Goal: Browse casually

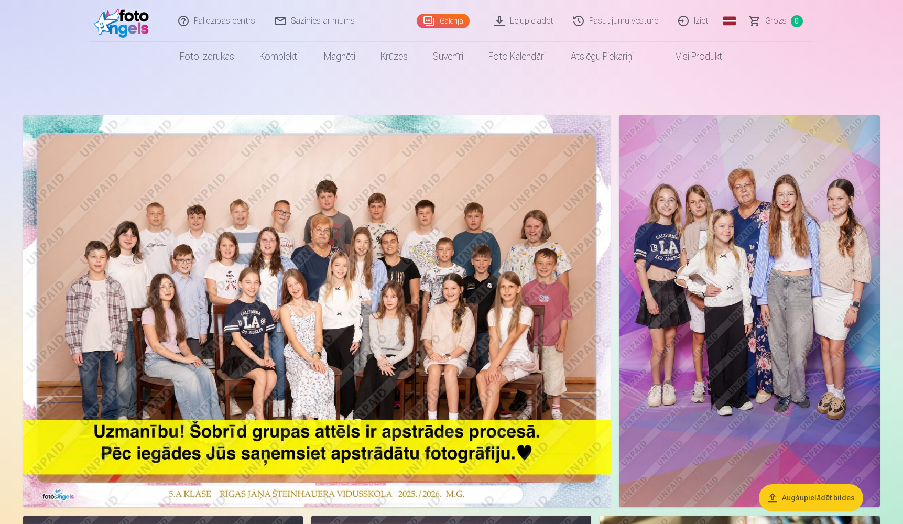
click at [742, 206] on img at bounding box center [749, 311] width 261 height 392
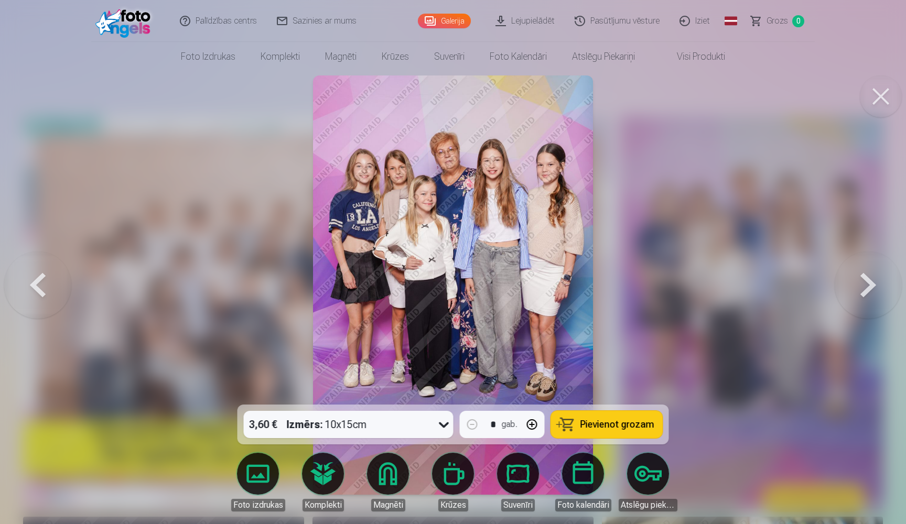
click at [867, 301] on button at bounding box center [868, 285] width 67 height 218
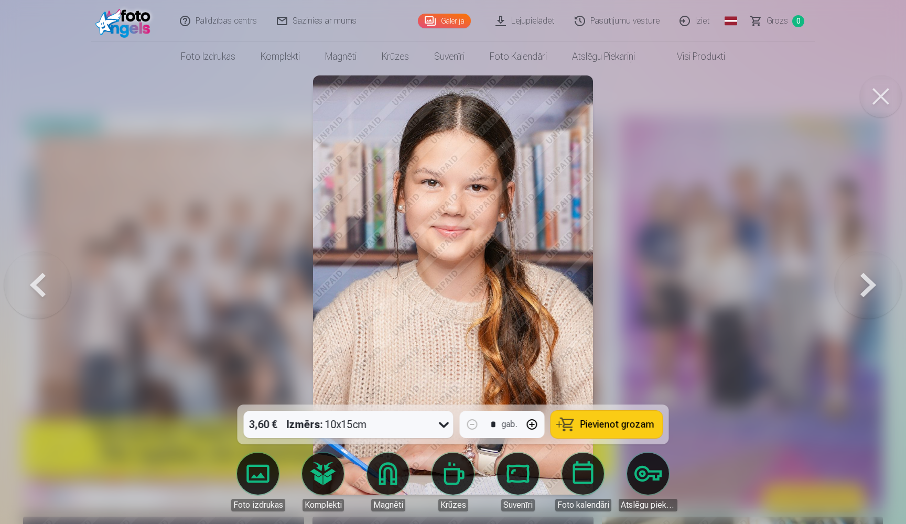
click at [877, 289] on button at bounding box center [868, 285] width 67 height 218
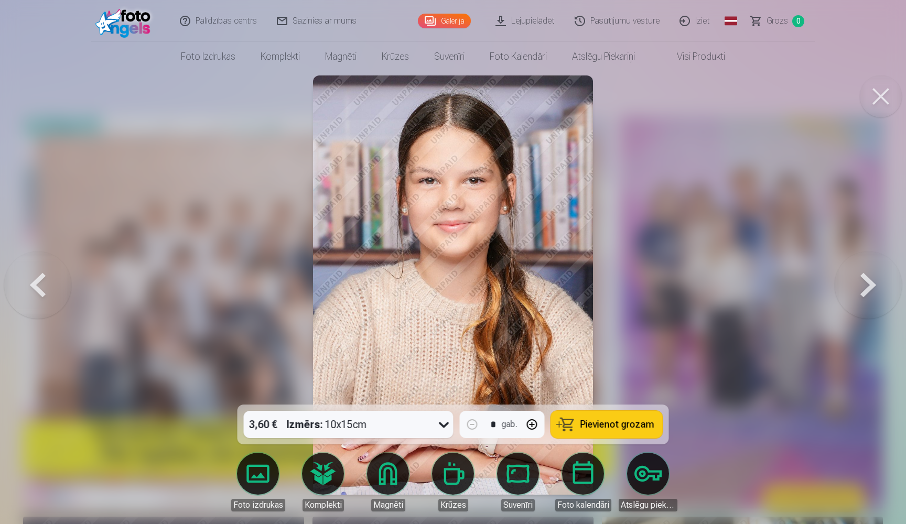
click at [863, 296] on button at bounding box center [868, 285] width 67 height 218
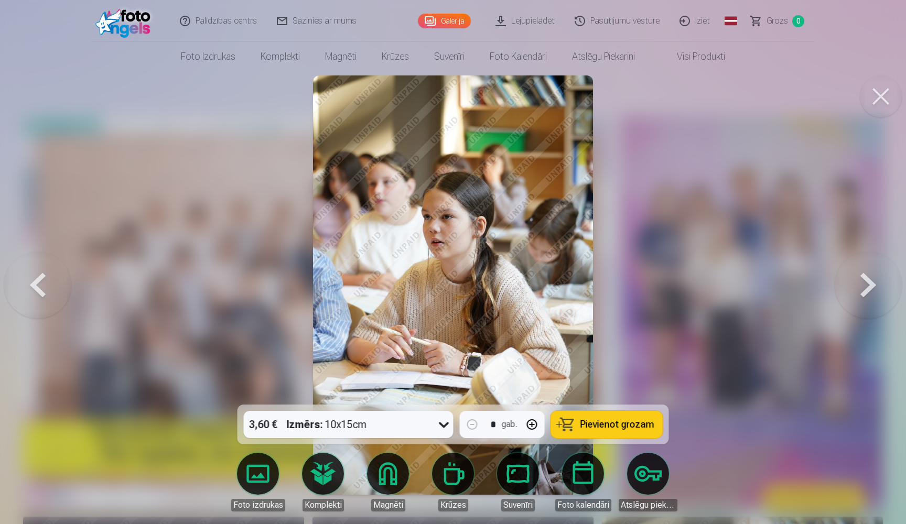
drag, startPoint x: 862, startPoint y: 297, endPoint x: 833, endPoint y: 286, distance: 31.8
click at [862, 296] on button at bounding box center [868, 285] width 67 height 218
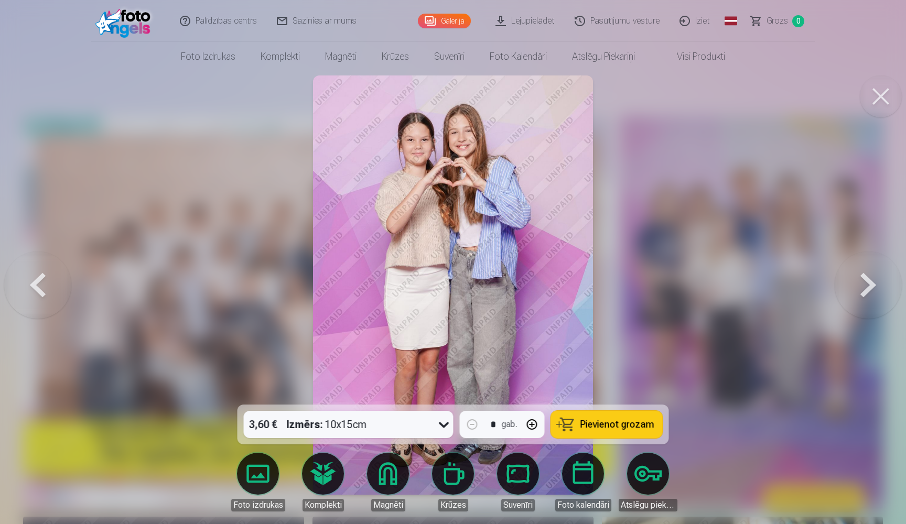
click at [863, 290] on button at bounding box center [868, 285] width 67 height 218
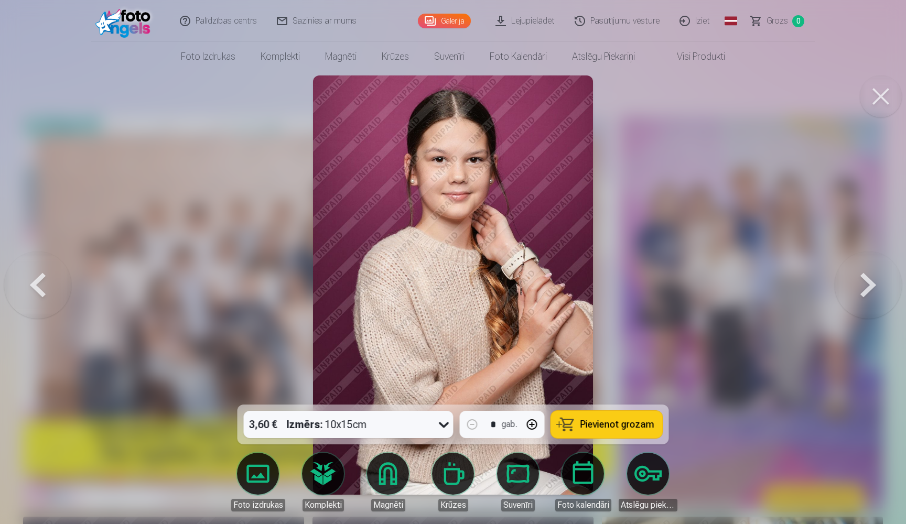
drag, startPoint x: 866, startPoint y: 289, endPoint x: 832, endPoint y: 277, distance: 36.1
click at [866, 289] on button at bounding box center [868, 285] width 67 height 218
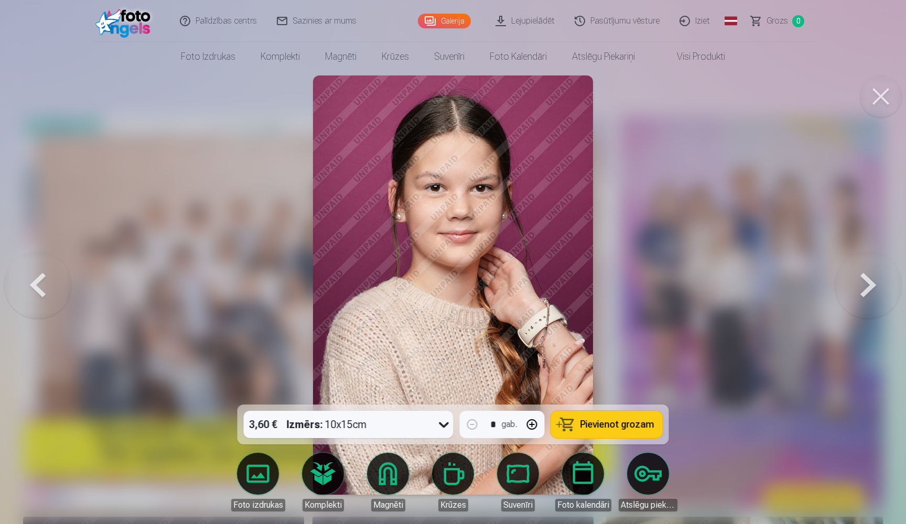
click at [870, 292] on button at bounding box center [868, 285] width 67 height 218
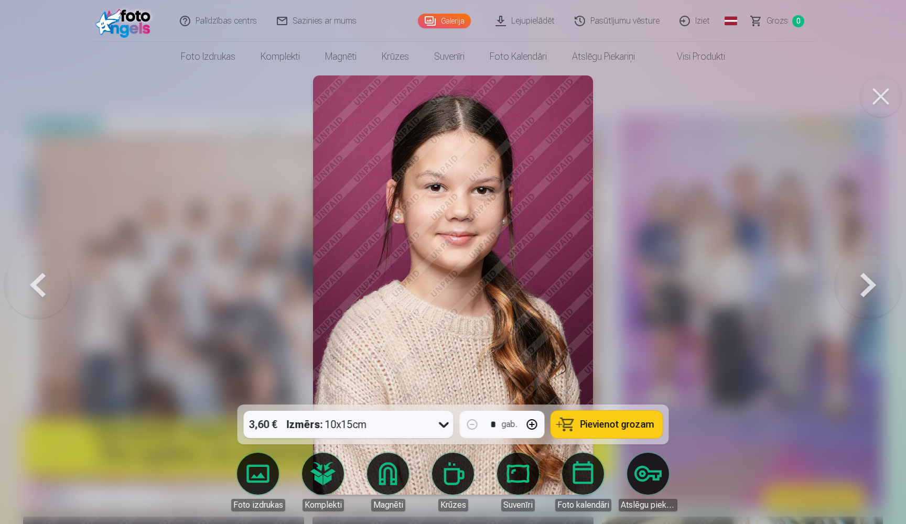
click at [868, 287] on button at bounding box center [868, 285] width 67 height 218
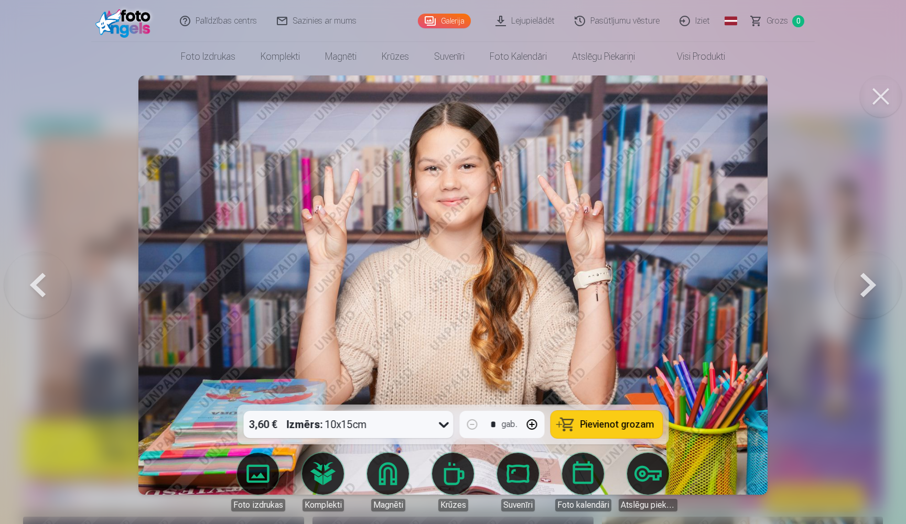
click at [867, 292] on button at bounding box center [868, 285] width 67 height 218
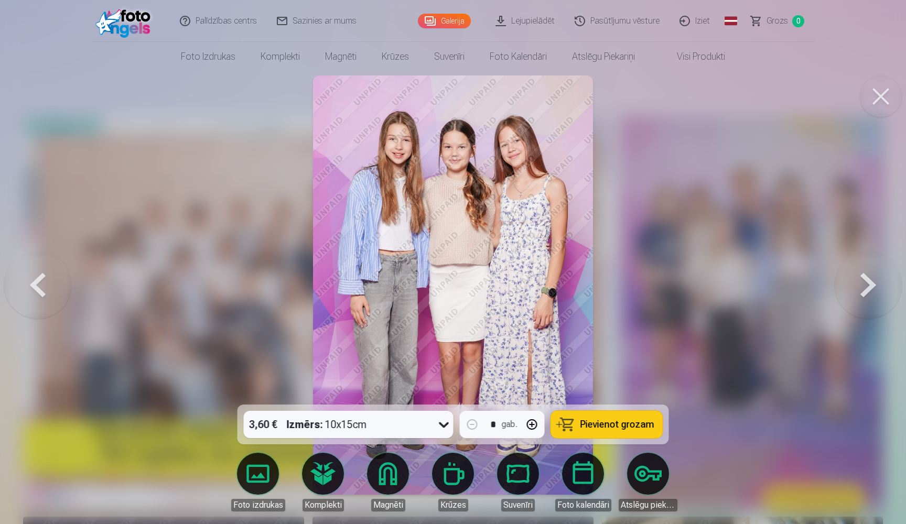
drag, startPoint x: 865, startPoint y: 290, endPoint x: 792, endPoint y: 265, distance: 76.6
click at [865, 291] on button at bounding box center [868, 285] width 67 height 218
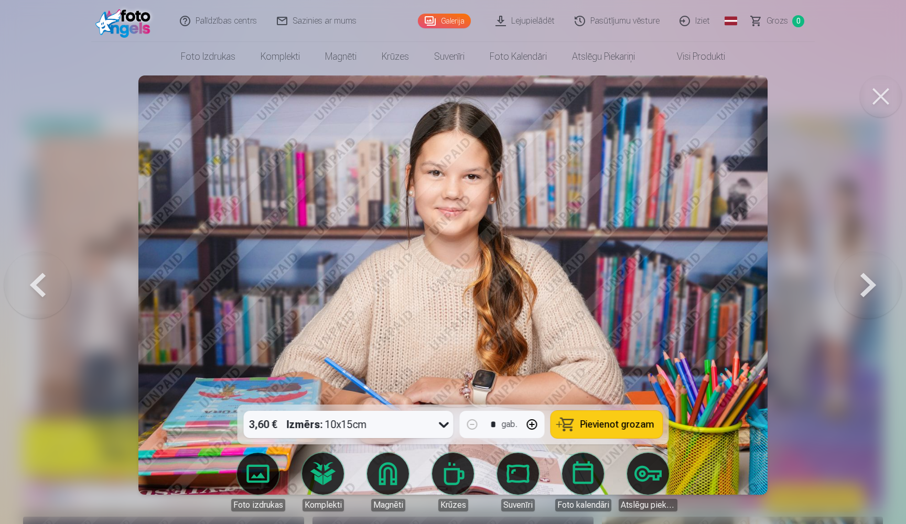
click at [868, 287] on button at bounding box center [868, 285] width 67 height 218
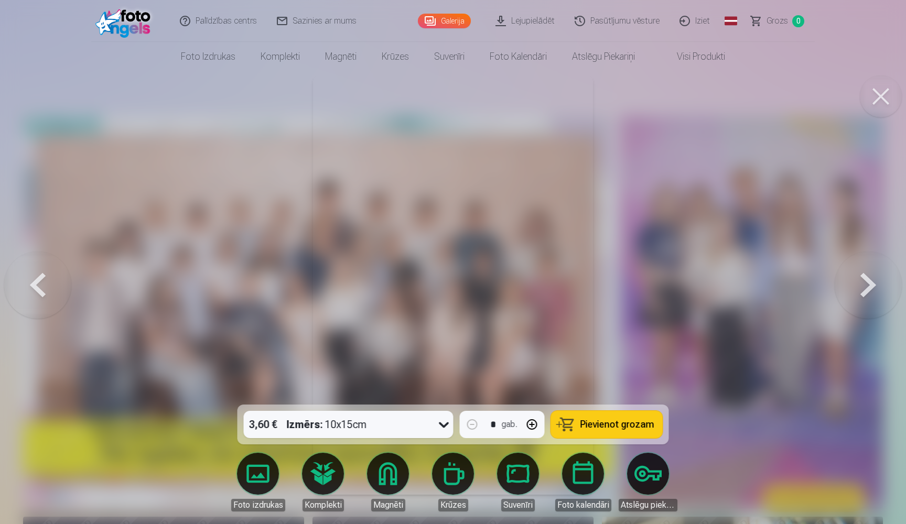
click at [861, 291] on button at bounding box center [868, 285] width 67 height 218
click at [861, 293] on button at bounding box center [868, 285] width 67 height 218
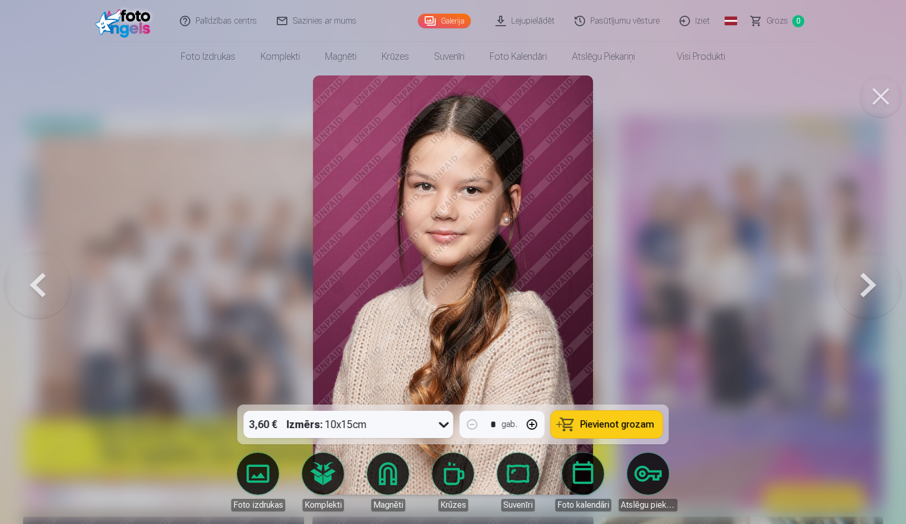
click at [861, 291] on button at bounding box center [868, 285] width 67 height 218
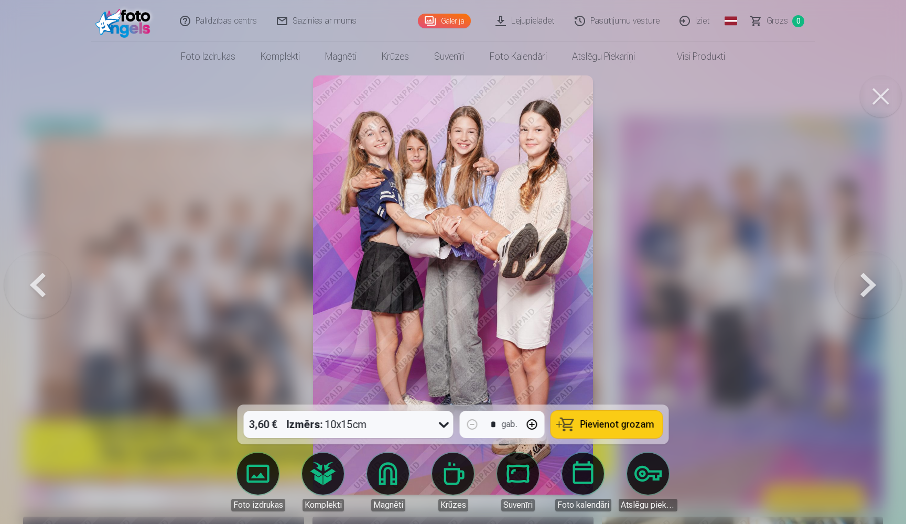
drag, startPoint x: 862, startPoint y: 287, endPoint x: 853, endPoint y: 285, distance: 10.2
click at [862, 286] on button at bounding box center [868, 285] width 67 height 218
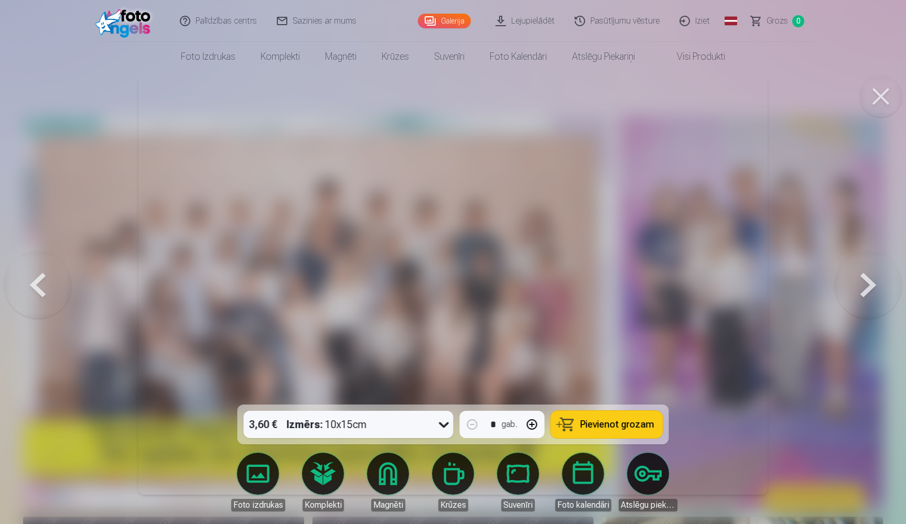
click at [866, 293] on button at bounding box center [868, 285] width 67 height 218
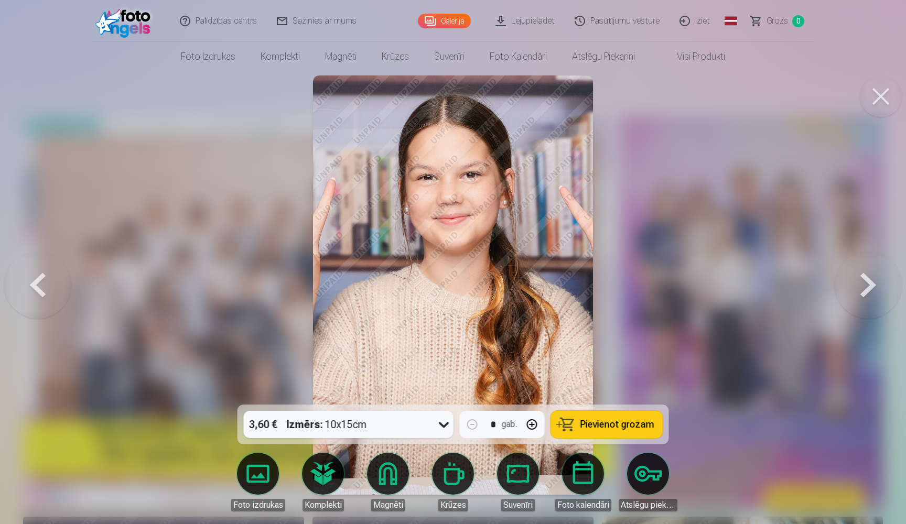
click at [859, 290] on button at bounding box center [868, 285] width 67 height 218
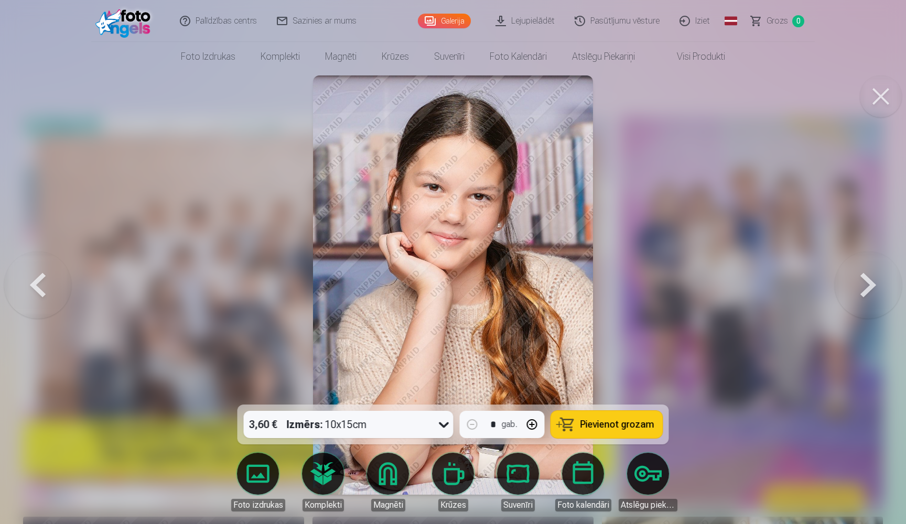
drag, startPoint x: 870, startPoint y: 283, endPoint x: 812, endPoint y: 276, distance: 59.2
click at [870, 283] on button at bounding box center [868, 285] width 67 height 218
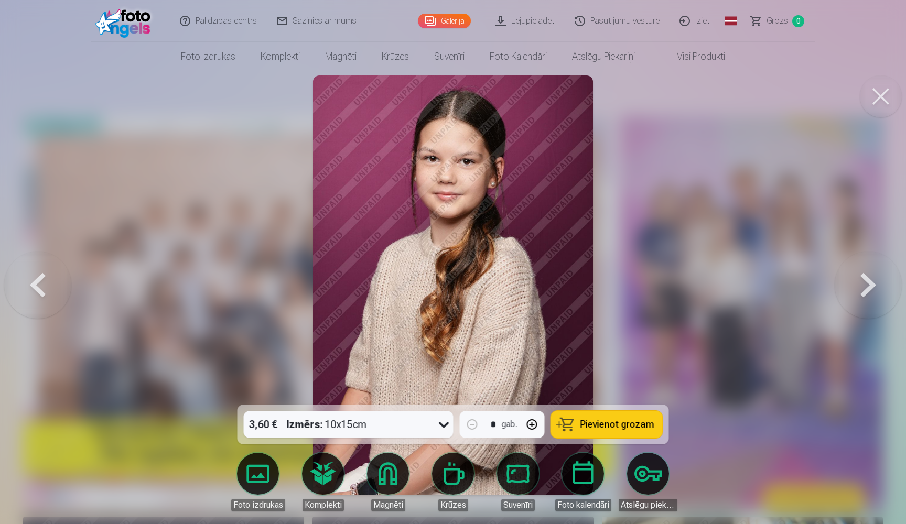
drag, startPoint x: 861, startPoint y: 297, endPoint x: 802, endPoint y: 279, distance: 61.2
click at [861, 297] on button at bounding box center [868, 285] width 67 height 218
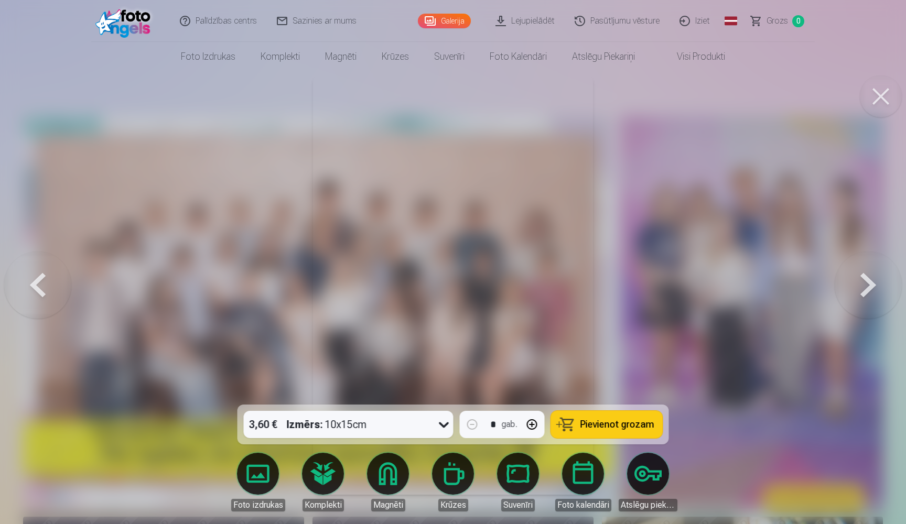
drag, startPoint x: 870, startPoint y: 295, endPoint x: 850, endPoint y: 288, distance: 21.1
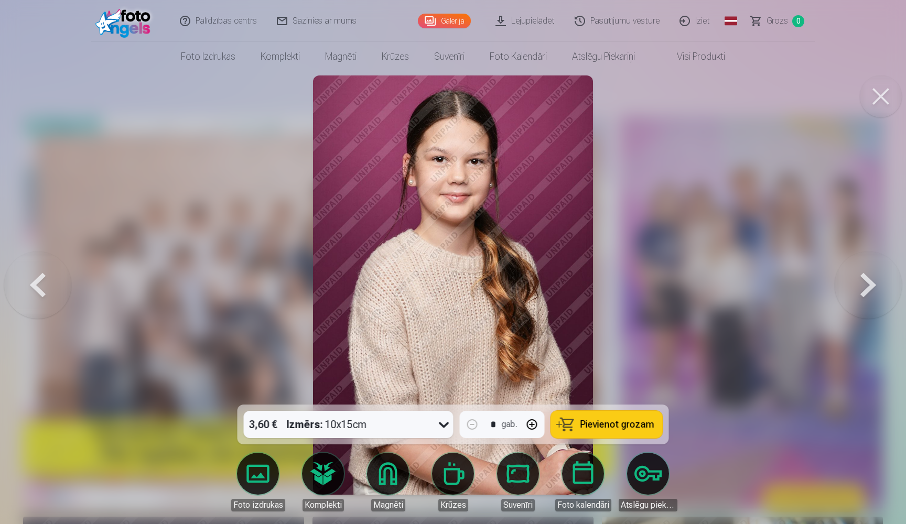
click at [870, 295] on button at bounding box center [868, 285] width 67 height 218
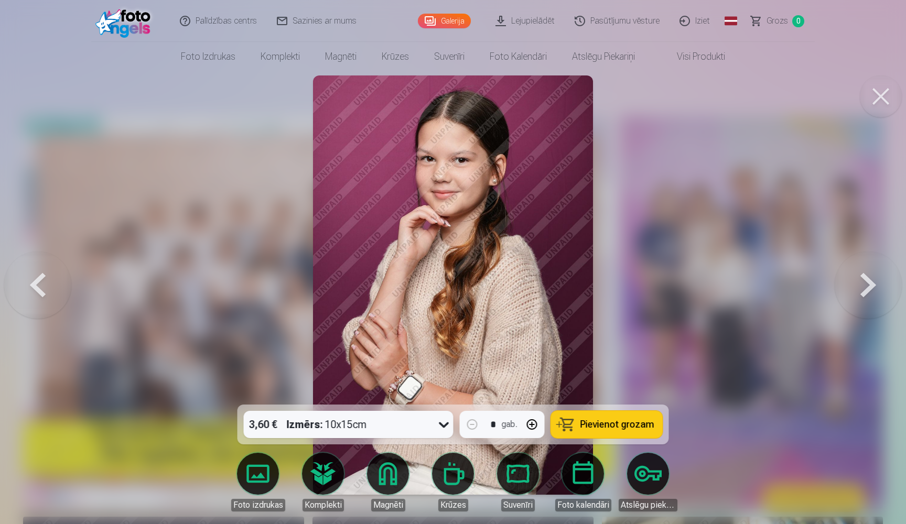
click at [864, 289] on button at bounding box center [868, 285] width 67 height 218
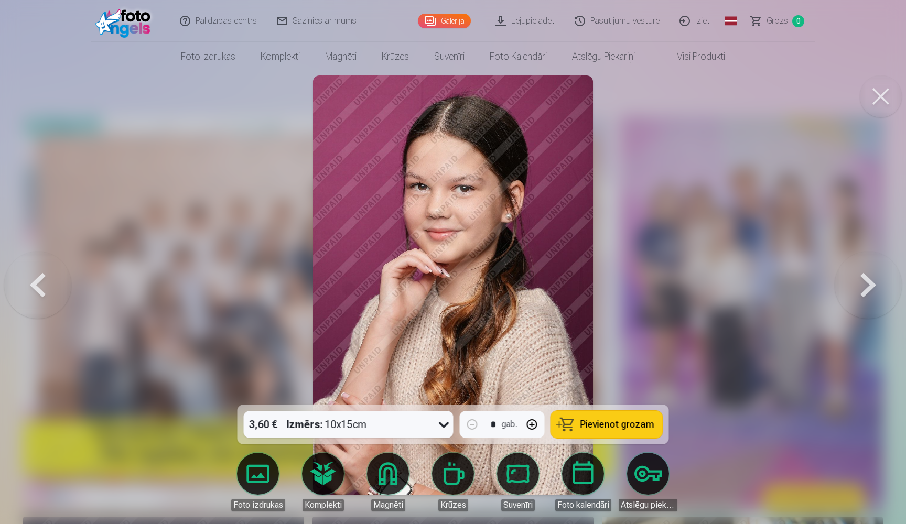
drag, startPoint x: 869, startPoint y: 288, endPoint x: 859, endPoint y: 284, distance: 10.8
click at [869, 288] on button at bounding box center [868, 285] width 67 height 218
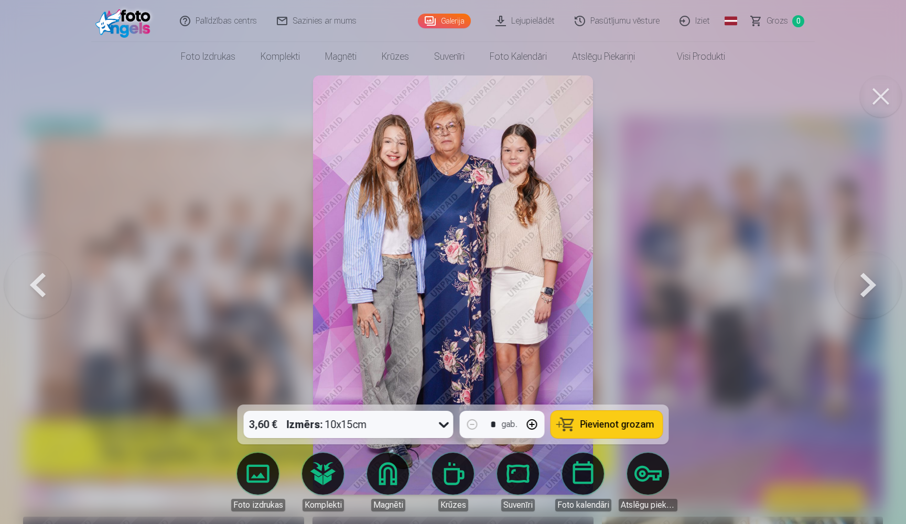
drag, startPoint x: 871, startPoint y: 290, endPoint x: 721, endPoint y: 265, distance: 152.6
click at [871, 290] on button at bounding box center [868, 285] width 67 height 218
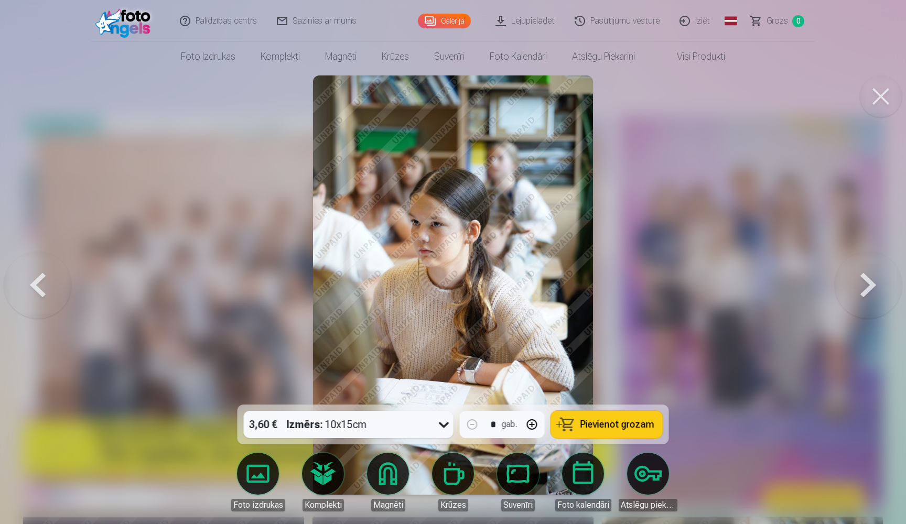
click at [867, 286] on button at bounding box center [868, 285] width 67 height 218
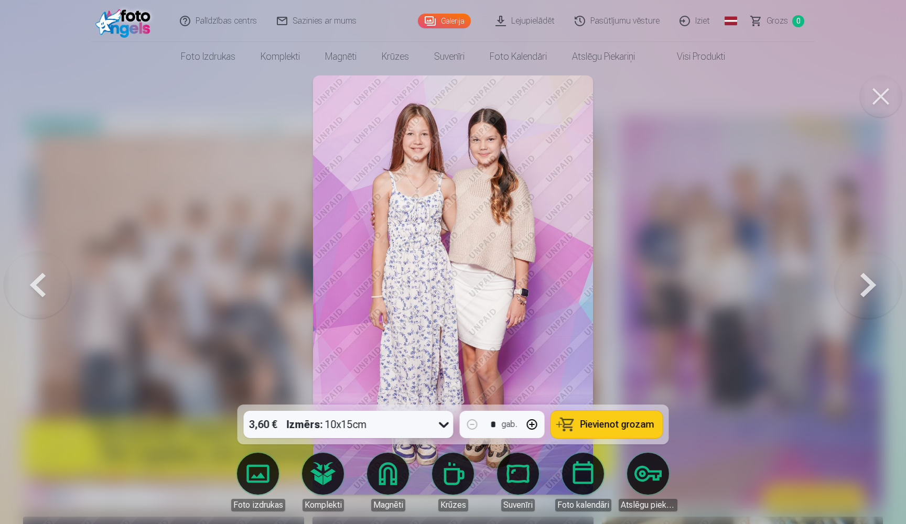
click at [865, 296] on button at bounding box center [868, 285] width 67 height 218
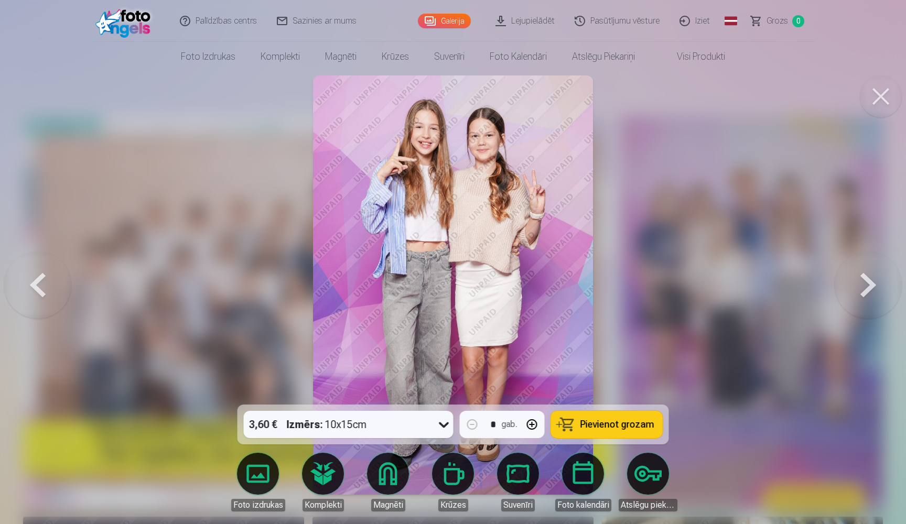
click at [868, 290] on button at bounding box center [868, 285] width 67 height 218
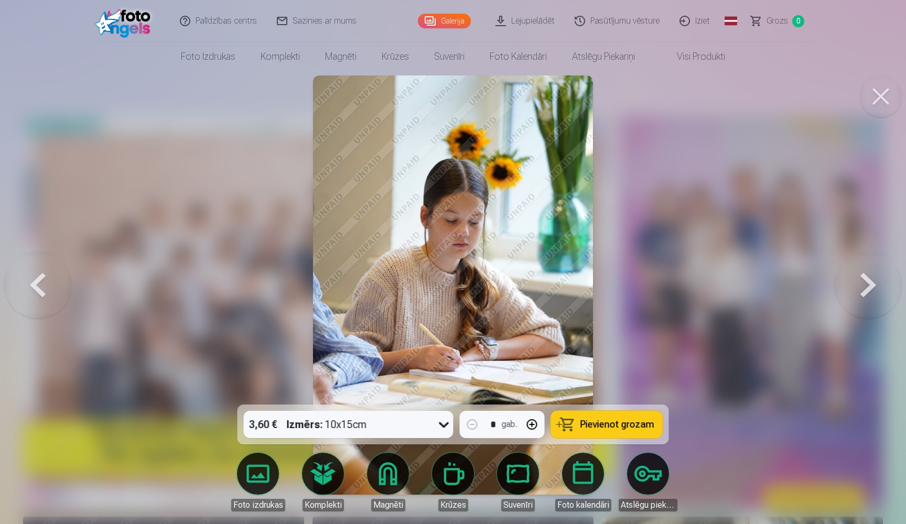
click at [876, 293] on button at bounding box center [868, 285] width 67 height 218
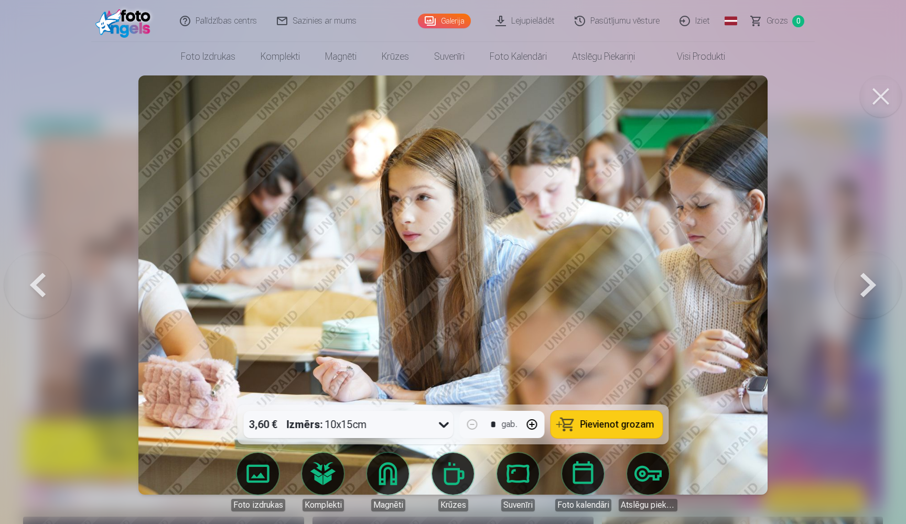
click at [868, 295] on button at bounding box center [868, 285] width 67 height 218
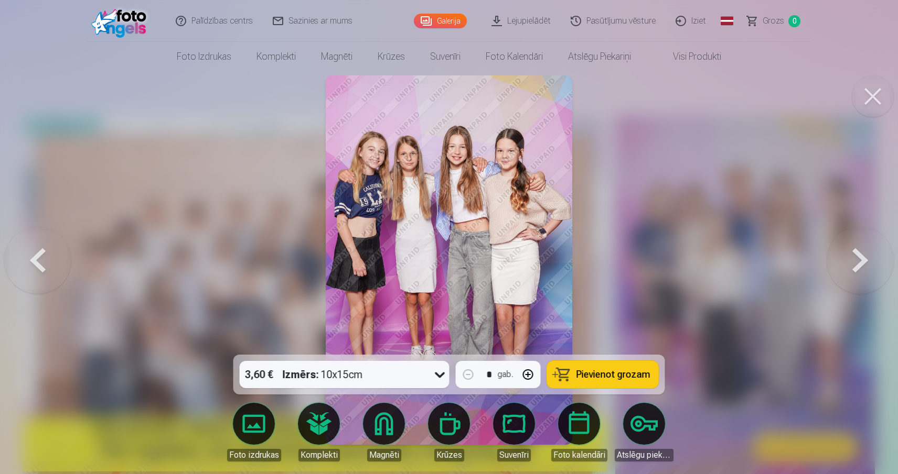
click at [856, 268] on button at bounding box center [859, 260] width 67 height 168
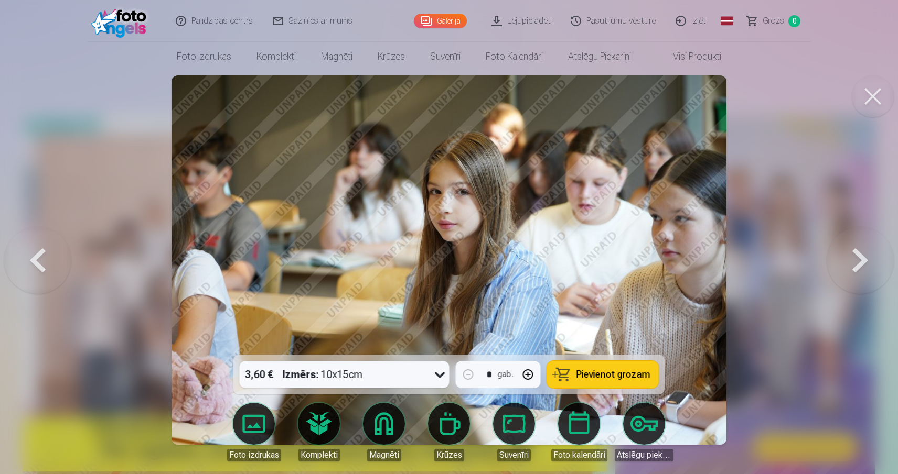
click at [856, 261] on button at bounding box center [859, 260] width 67 height 168
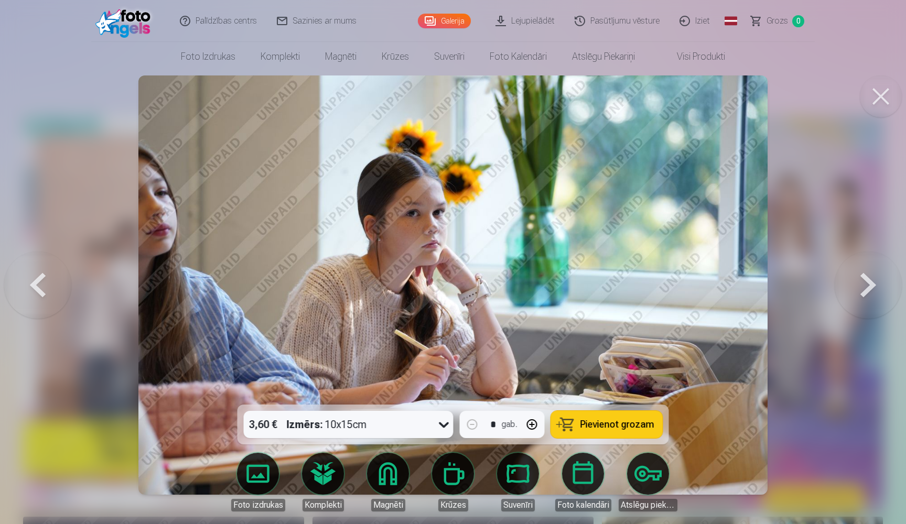
click at [864, 284] on button at bounding box center [868, 285] width 67 height 218
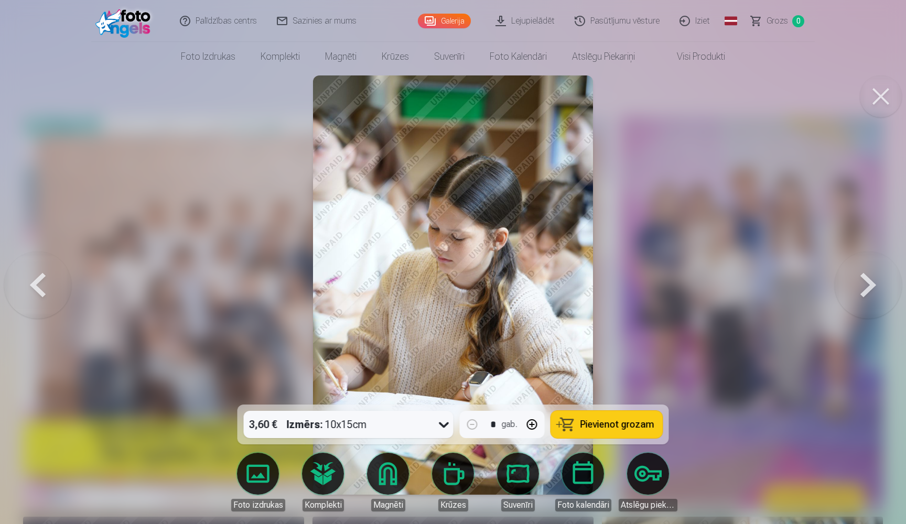
click at [864, 293] on button at bounding box center [868, 285] width 67 height 218
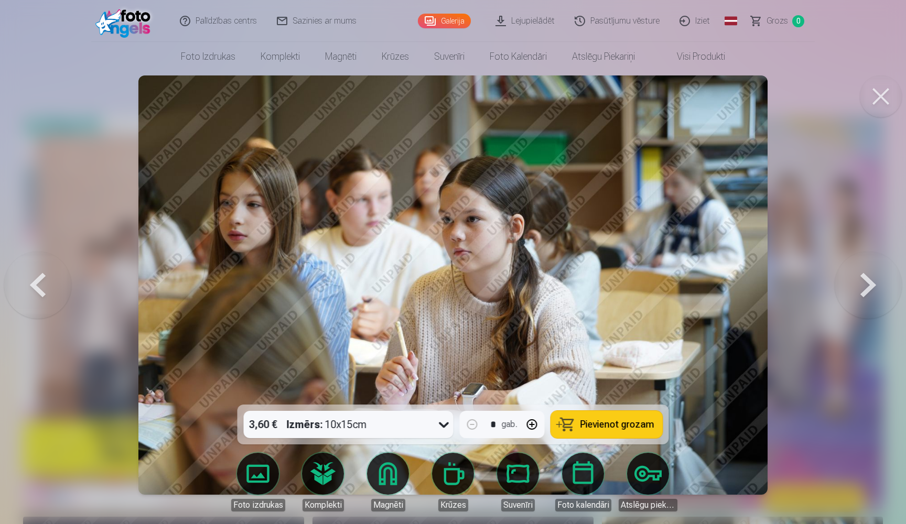
click at [864, 293] on button at bounding box center [868, 285] width 67 height 218
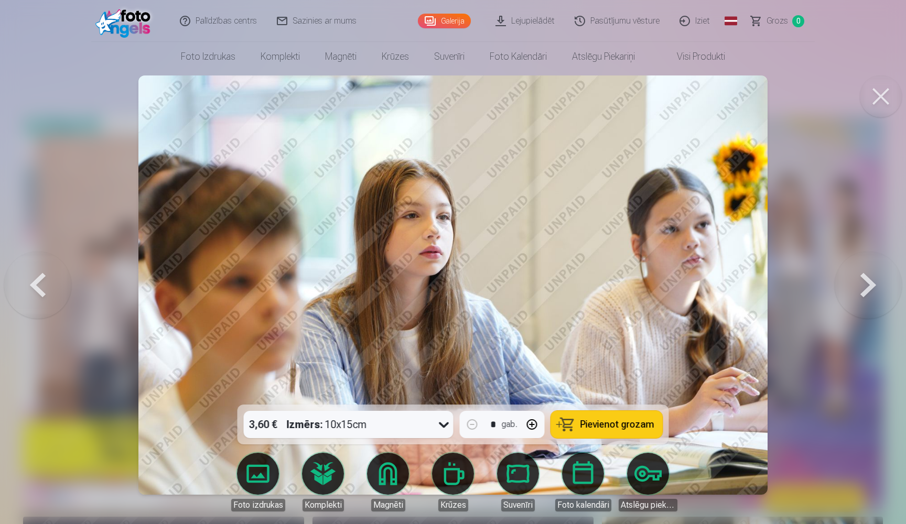
click at [864, 293] on button at bounding box center [868, 285] width 67 height 218
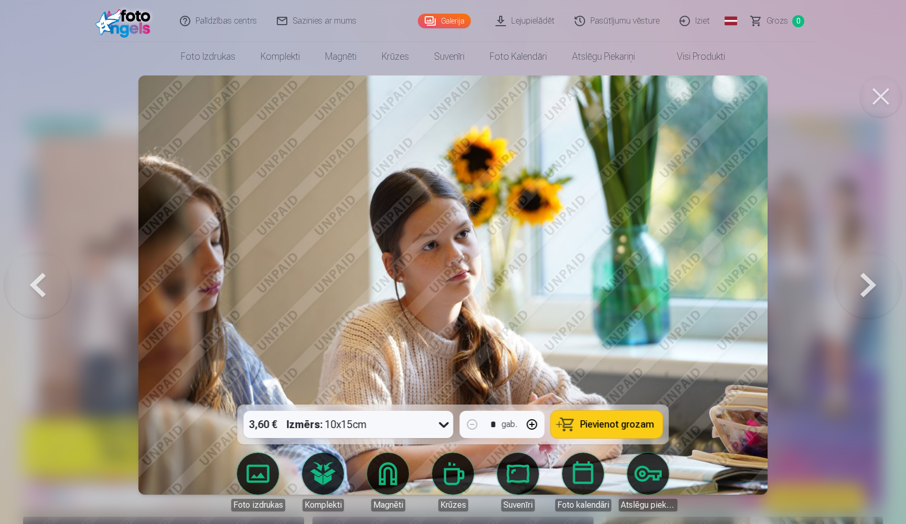
click at [864, 293] on button at bounding box center [868, 285] width 67 height 218
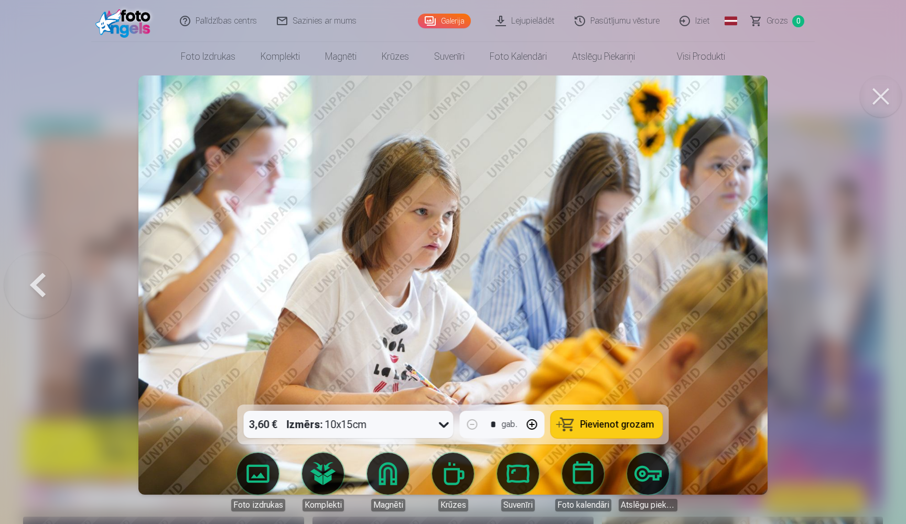
click at [881, 101] on button at bounding box center [881, 96] width 42 height 42
